Goal: Task Accomplishment & Management: Manage account settings

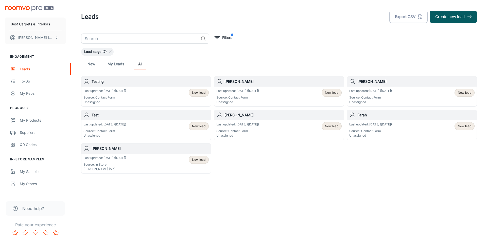
click at [28, 69] on div "Leads" at bounding box center [43, 69] width 46 height 6
click at [49, 38] on button "[PERSON_NAME]" at bounding box center [35, 37] width 61 height 13
click at [79, 45] on li "Log out" at bounding box center [79, 46] width 27 height 9
